Goal: Task Accomplishment & Management: Complete application form

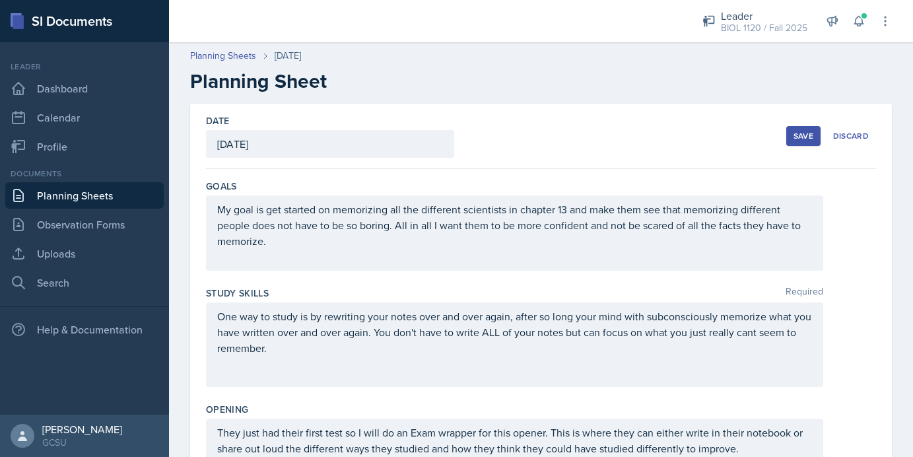
scroll to position [944, 0]
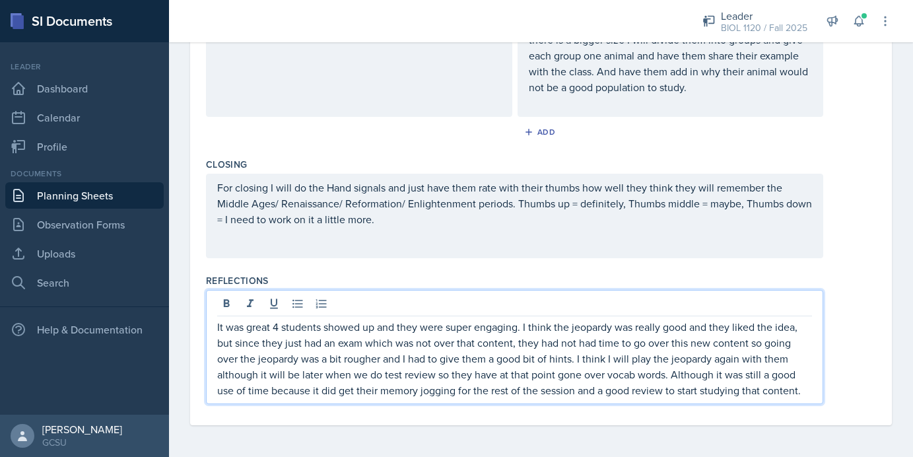
click at [526, 328] on p "It was great 4 students showed up and they were super engaging. I think the jeo…" at bounding box center [514, 358] width 595 height 79
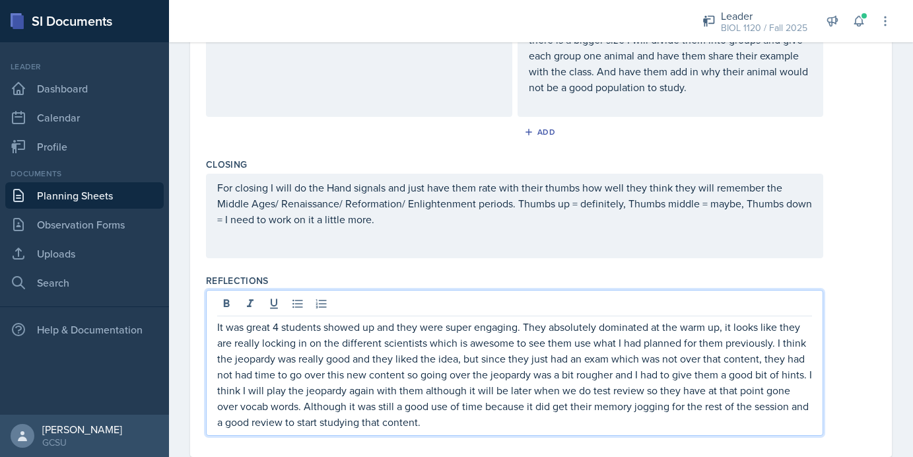
scroll to position [965, 0]
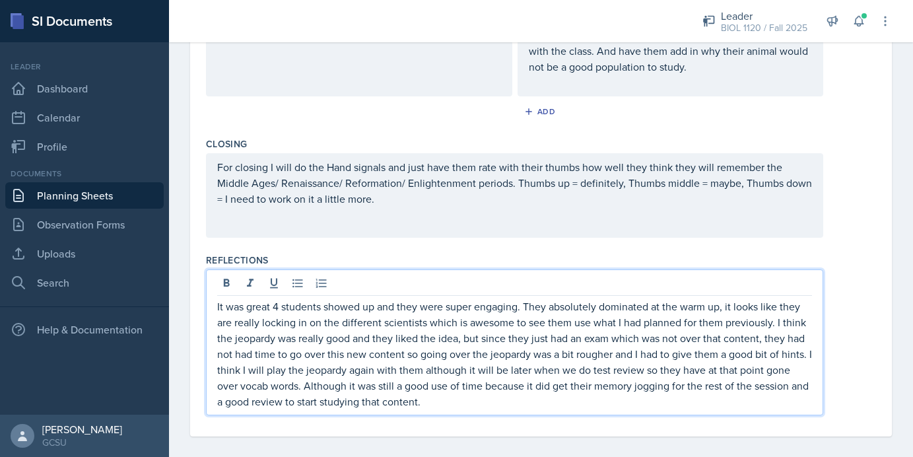
click at [439, 408] on p "It was great 4 students showed up and they were super engaging. They absolutely…" at bounding box center [514, 354] width 595 height 111
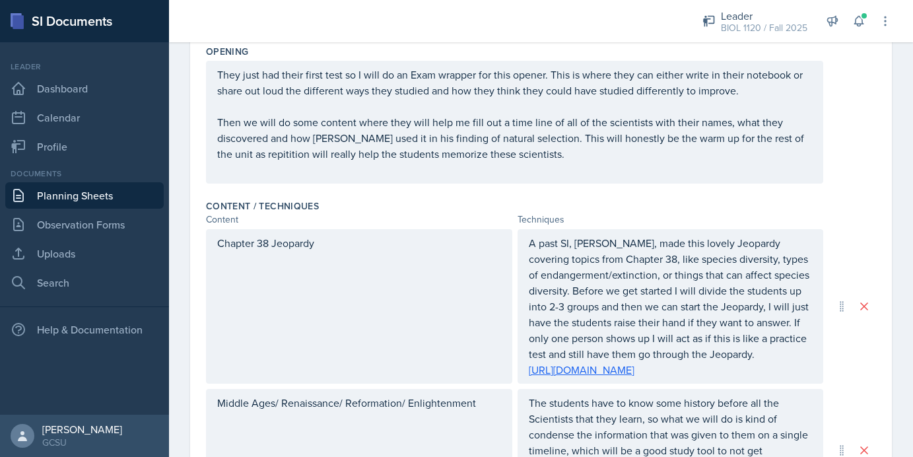
scroll to position [301, 0]
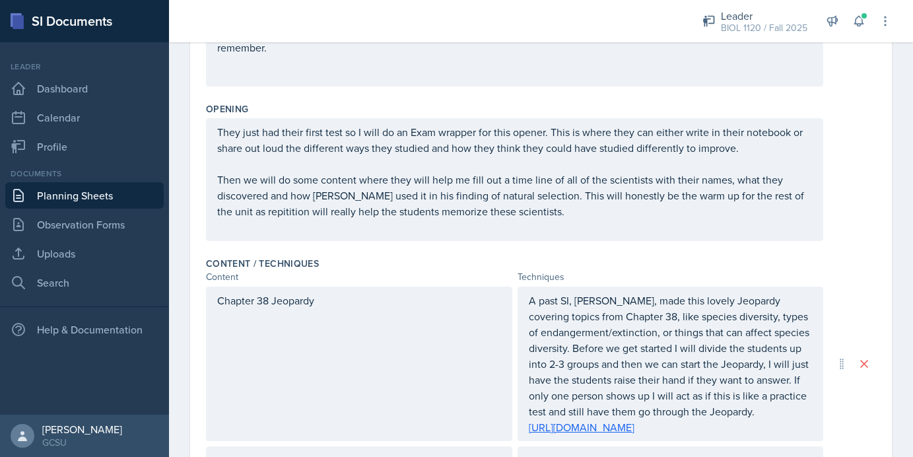
click at [878, 228] on div "Date [DATE] [DATE] 31 1 2 3 4 5 6 7 8 9 10 11 12 13 14 15 16 17 18 19 20 21 22 …" at bounding box center [541, 452] width 702 height 1298
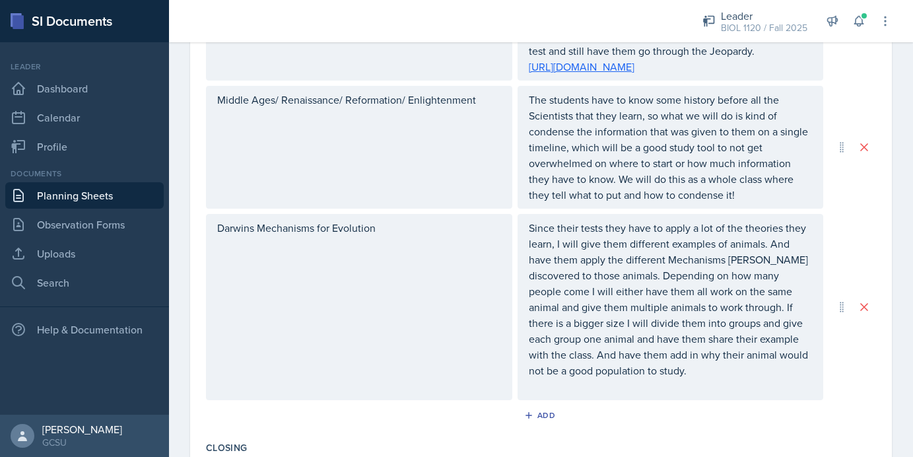
scroll to position [953, 0]
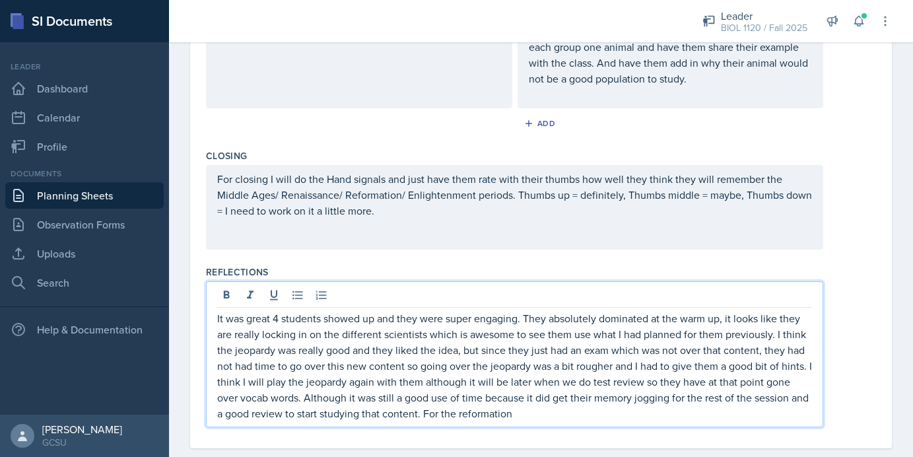
click at [547, 388] on p "It was great 4 students showed up and they were super engaging. They absolutely…" at bounding box center [514, 365] width 595 height 111
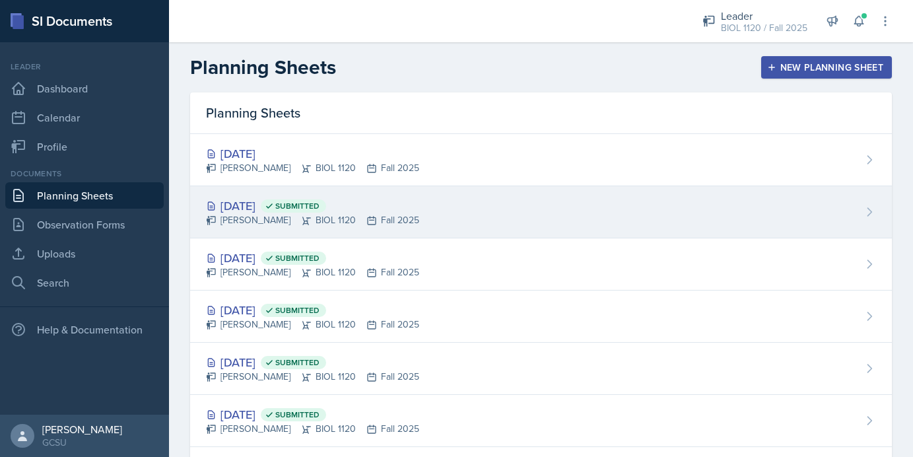
click at [522, 210] on div "[DATE] Submitted [PERSON_NAME] BIOL 1120 Fall 2025" at bounding box center [541, 212] width 702 height 52
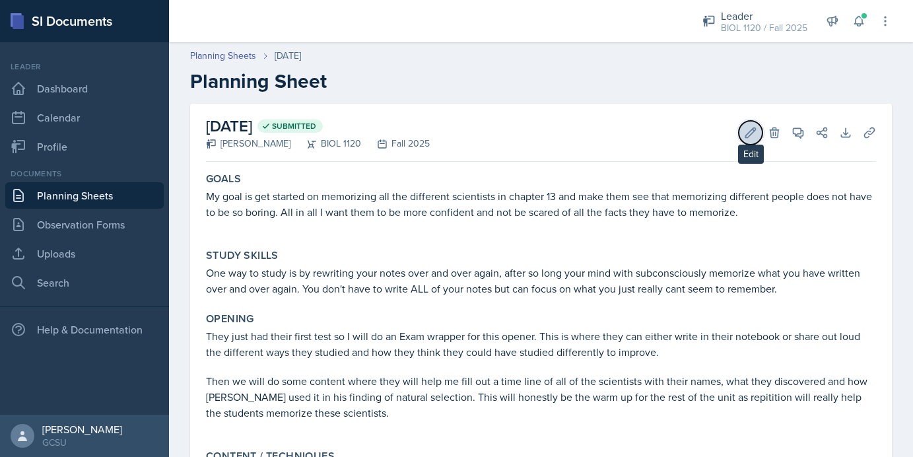
click at [748, 132] on icon at bounding box center [750, 132] width 13 height 13
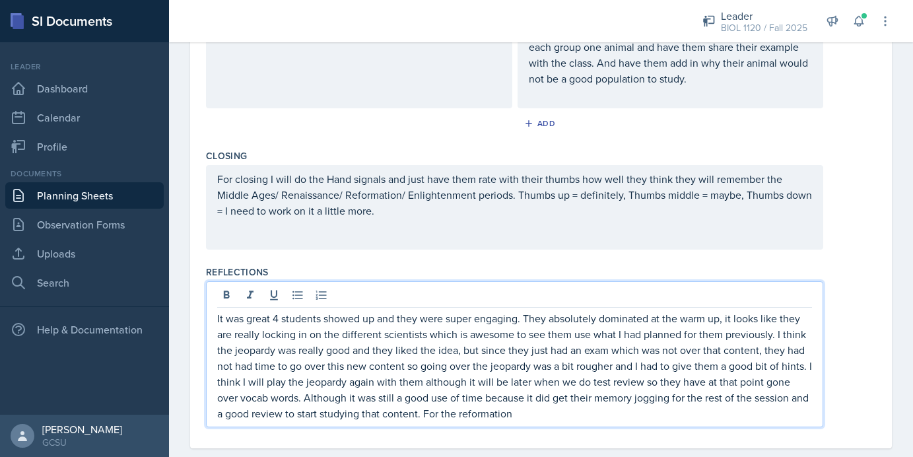
scroll to position [976, 0]
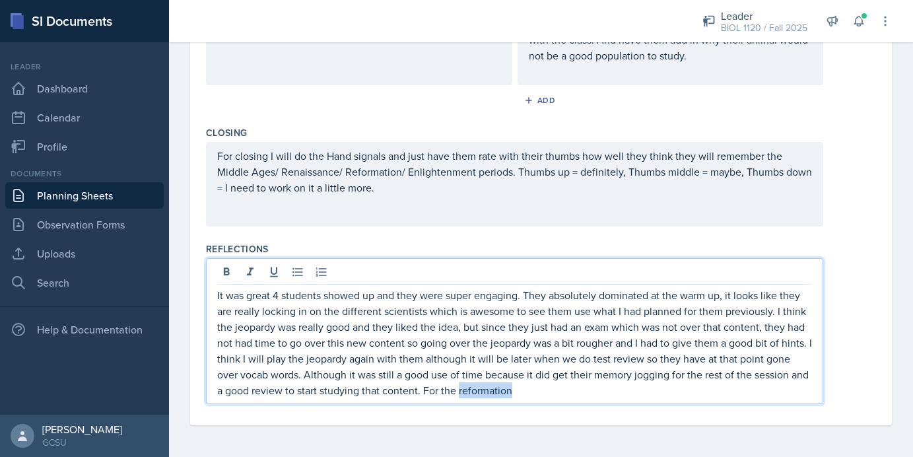
drag, startPoint x: 523, startPoint y: 392, endPoint x: 462, endPoint y: 394, distance: 60.8
click at [460, 394] on p "It was great 4 students showed up and they were super engaging. They absolutely…" at bounding box center [514, 342] width 595 height 111
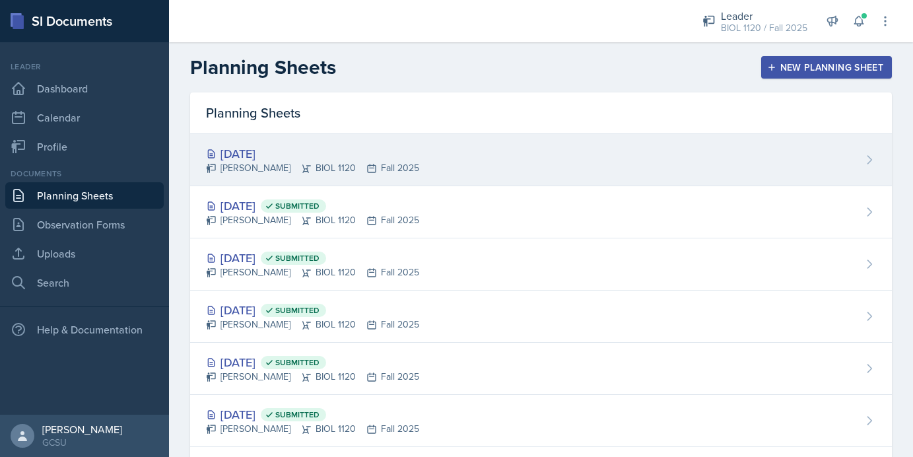
click at [530, 180] on div "[DATE] [PERSON_NAME] BIOL 1120 Fall 2025" at bounding box center [541, 160] width 702 height 52
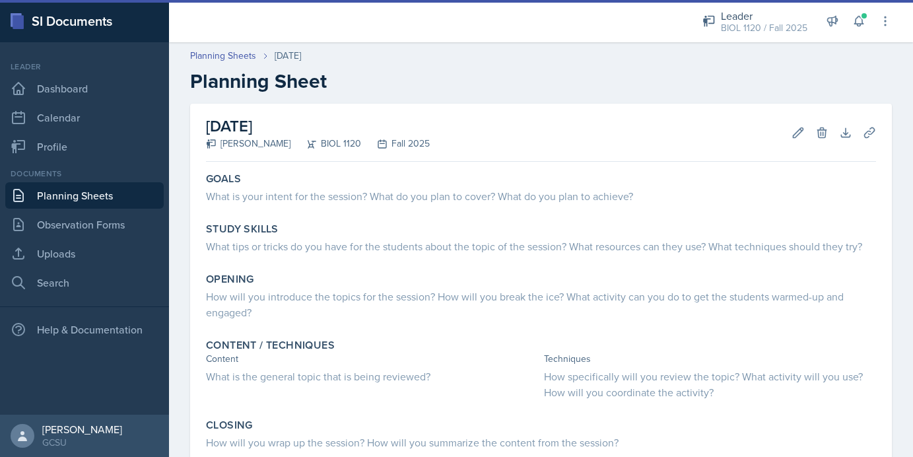
click at [81, 199] on link "Planning Sheets" at bounding box center [84, 195] width 159 height 26
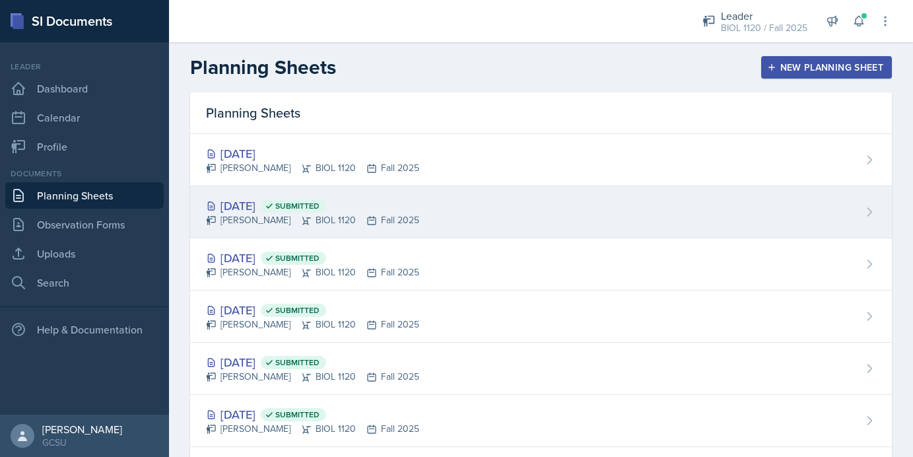
click at [318, 219] on div "[PERSON_NAME] BIOL 1120 Fall 2025" at bounding box center [312, 220] width 213 height 14
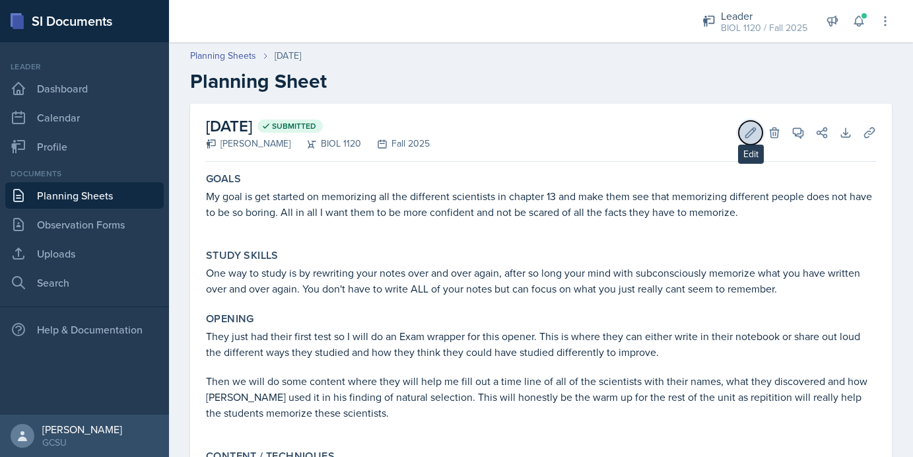
click at [750, 138] on icon at bounding box center [750, 132] width 13 height 13
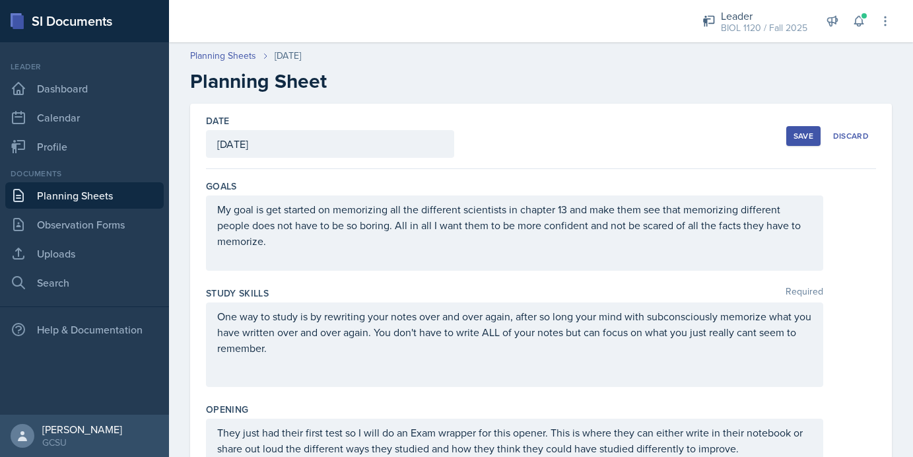
scroll to position [953, 0]
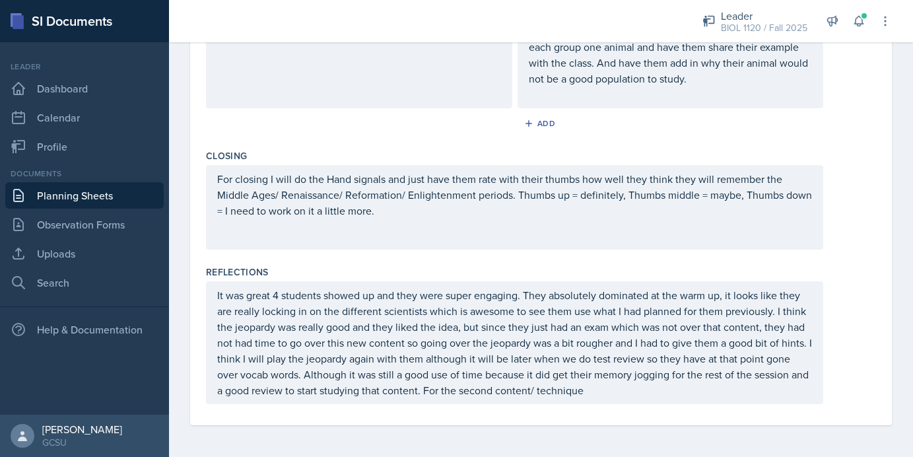
click at [597, 393] on p "It was great 4 students showed up and they were super engaging. They absolutely…" at bounding box center [514, 342] width 595 height 111
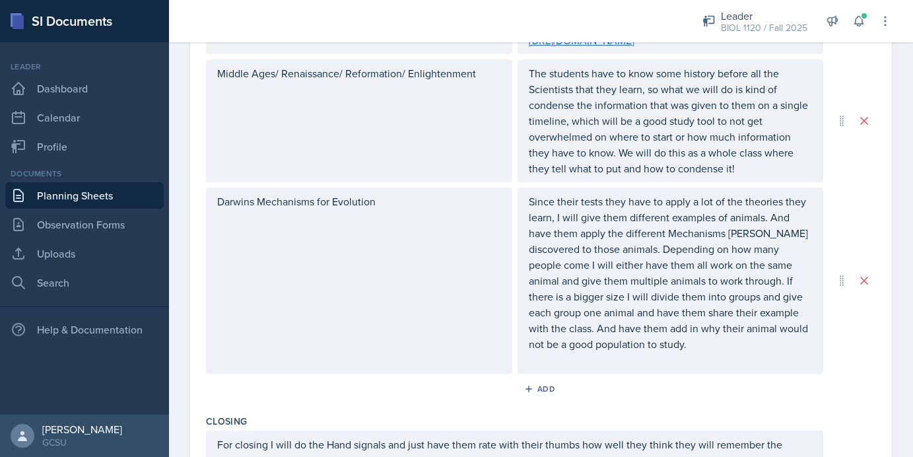
scroll to position [1008, 0]
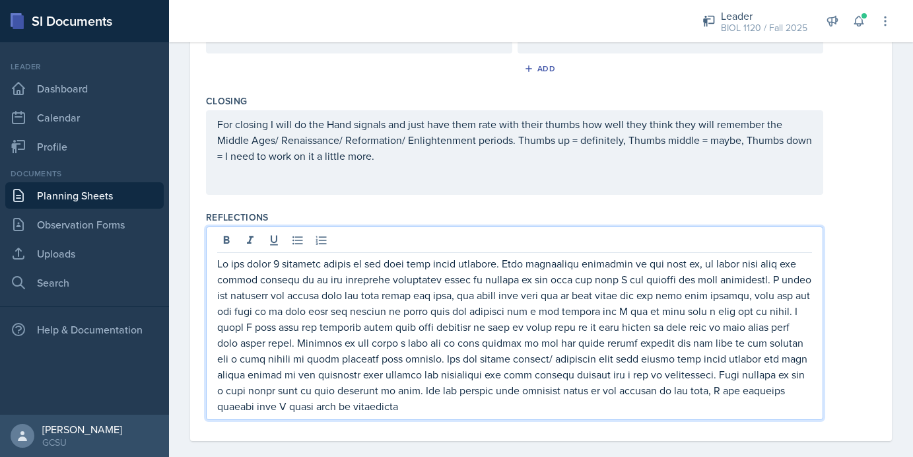
click at [458, 391] on p at bounding box center [514, 335] width 595 height 159
click at [441, 403] on p at bounding box center [514, 335] width 595 height 159
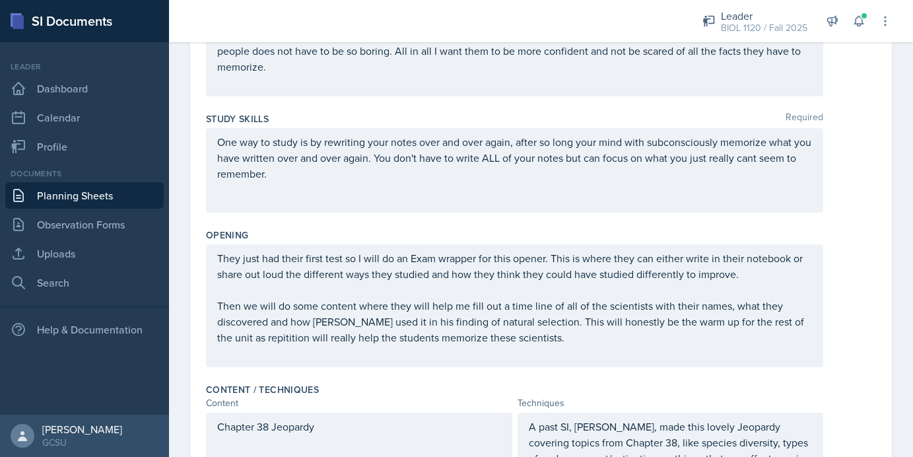
scroll to position [0, 0]
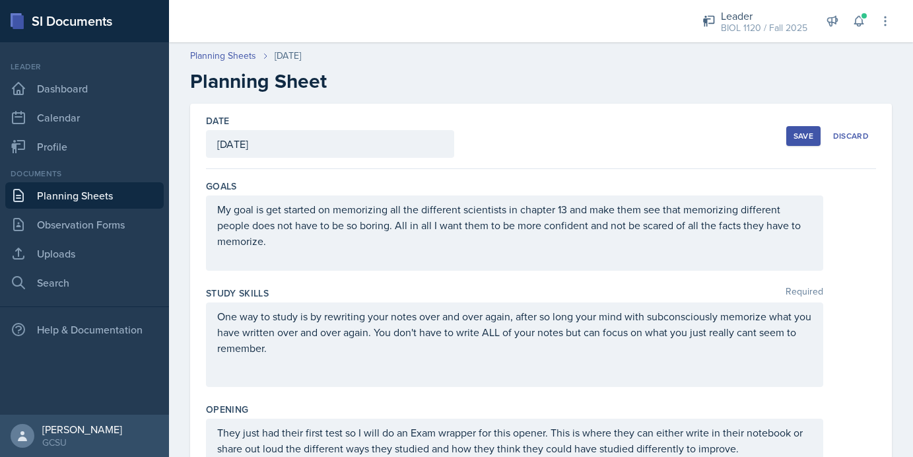
click at [792, 141] on button "Save" at bounding box center [804, 136] width 34 height 20
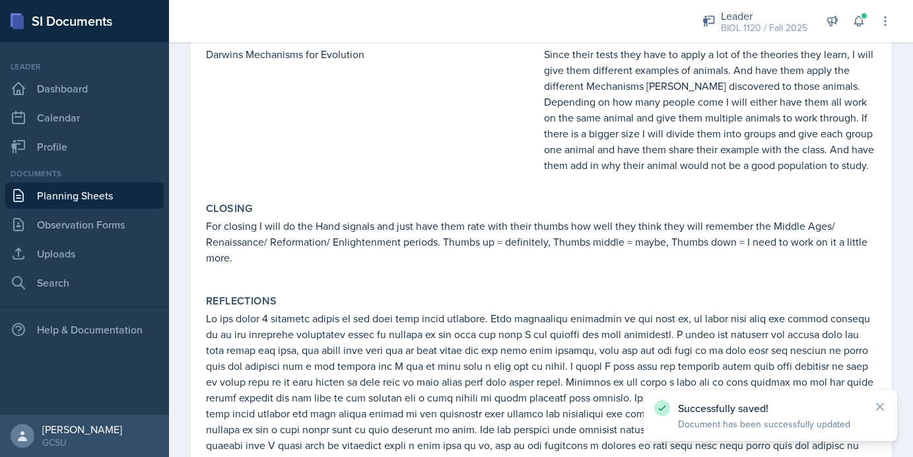
scroll to position [762, 0]
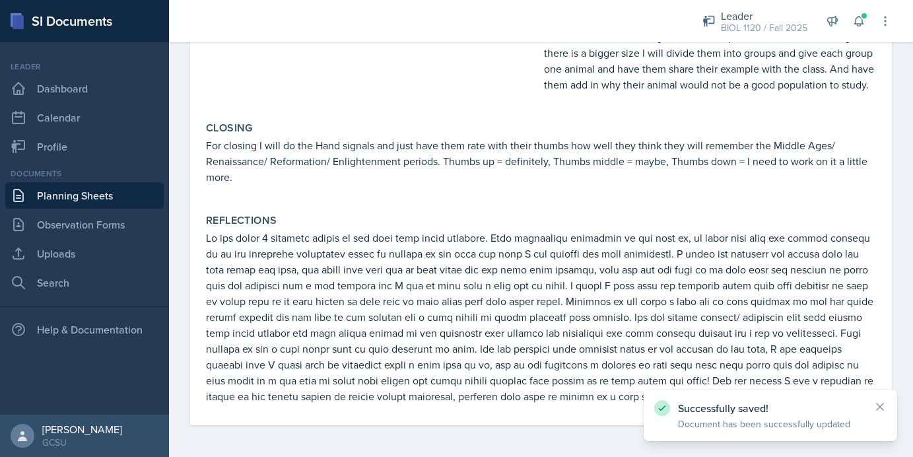
click at [90, 191] on link "Planning Sheets" at bounding box center [84, 195] width 159 height 26
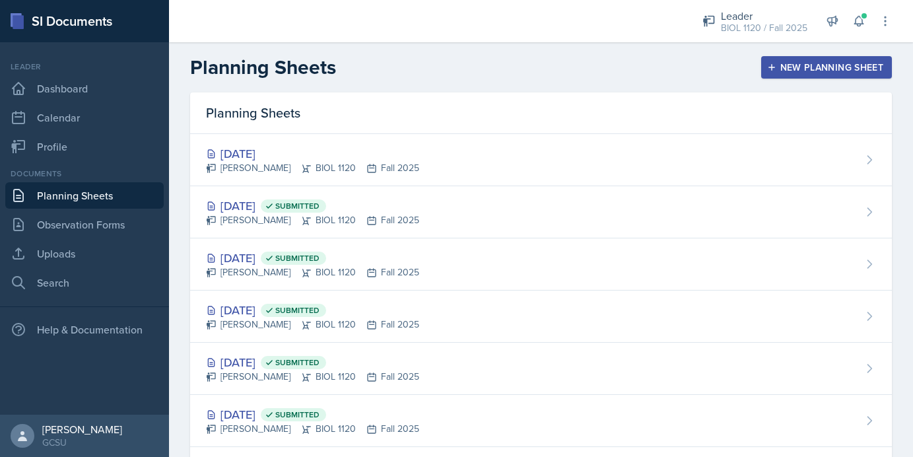
click at [74, 195] on link "Planning Sheets" at bounding box center [84, 195] width 159 height 26
